Goal: Find specific page/section: Locate a particular part of the current website

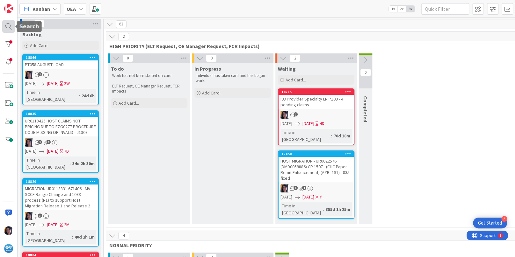
click at [6, 24] on div at bounding box center [8, 26] width 13 height 13
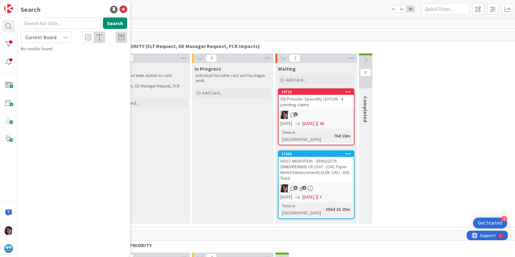
click at [56, 24] on input "text" at bounding box center [61, 23] width 80 height 11
type input "host259"
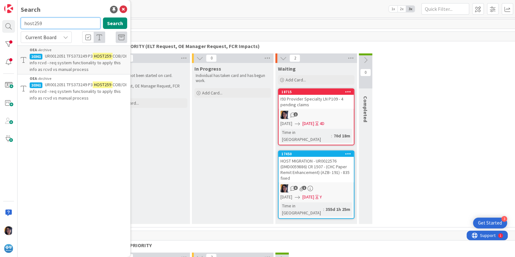
drag, startPoint x: 47, startPoint y: 24, endPoint x: 20, endPoint y: 22, distance: 27.4
click at [20, 22] on div "host259 Search" at bounding box center [74, 25] width 114 height 14
click at [38, 22] on input "text" at bounding box center [61, 23] width 80 height 11
type input "host259"
click at [37, 39] on span "Current Board" at bounding box center [40, 37] width 31 height 6
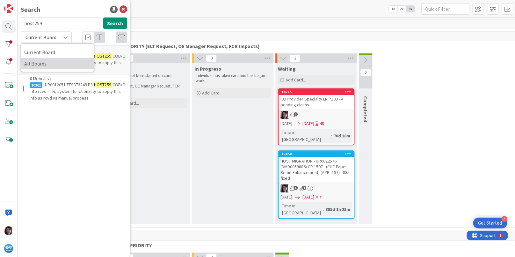
click at [37, 61] on span "All Boards" at bounding box center [57, 64] width 66 height 10
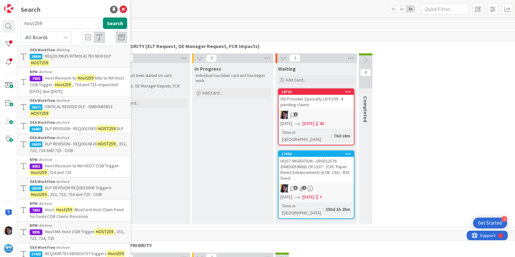
click at [76, 56] on span "REQ0109635 RITM0141783 NEW DLP" at bounding box center [78, 56] width 66 height 6
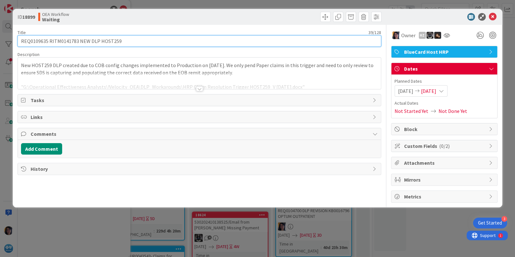
click at [37, 39] on input "REQ0109635 RITM0141783 NEW DLP HOST259" at bounding box center [199, 40] width 363 height 11
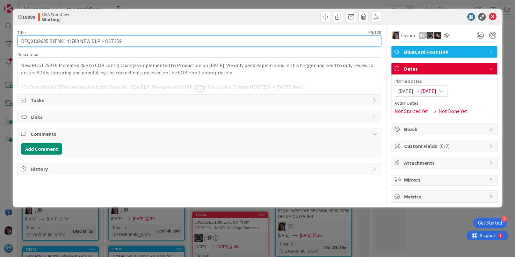
click at [37, 39] on input "REQ0109635 RITM0141783 NEW DLP HOST259" at bounding box center [199, 40] width 363 height 11
